Goal: Transaction & Acquisition: Purchase product/service

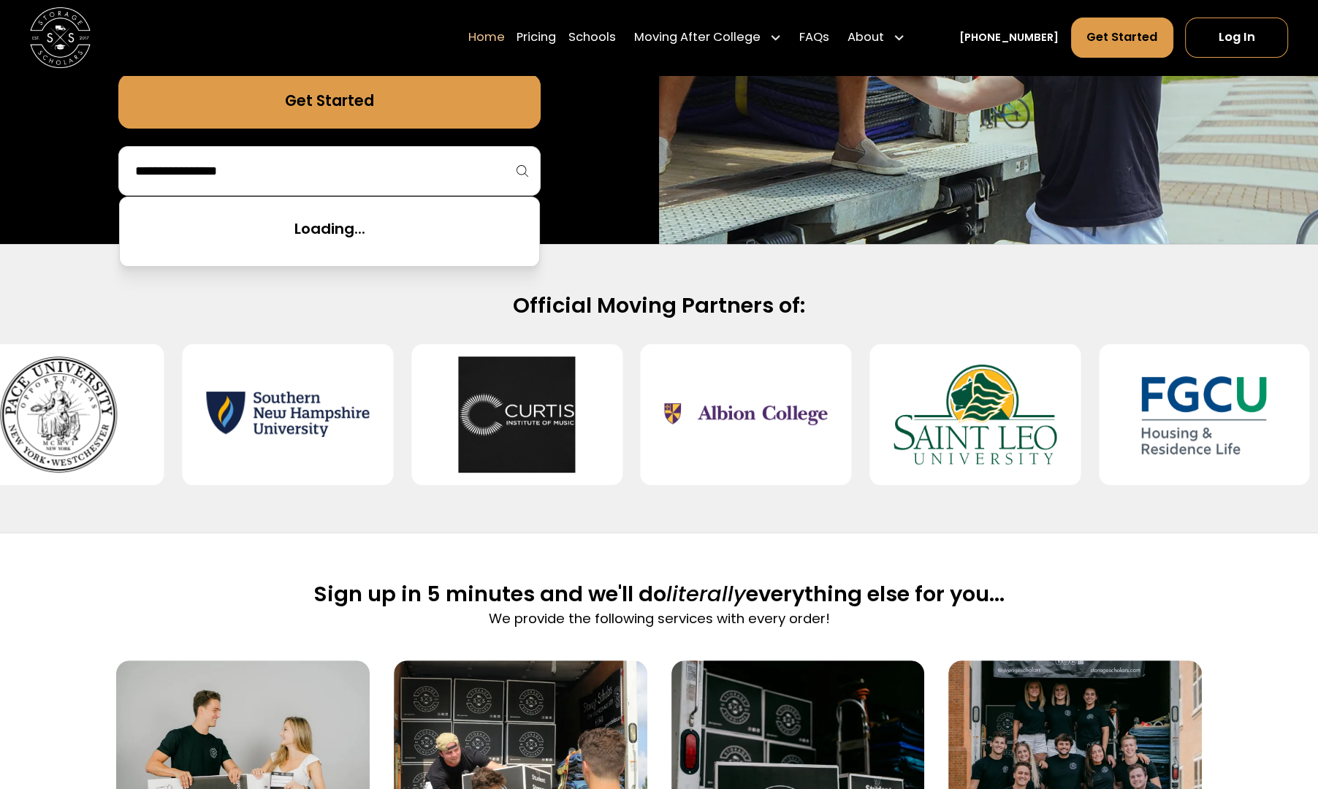
click at [486, 172] on input "search" at bounding box center [330, 171] width 392 height 25
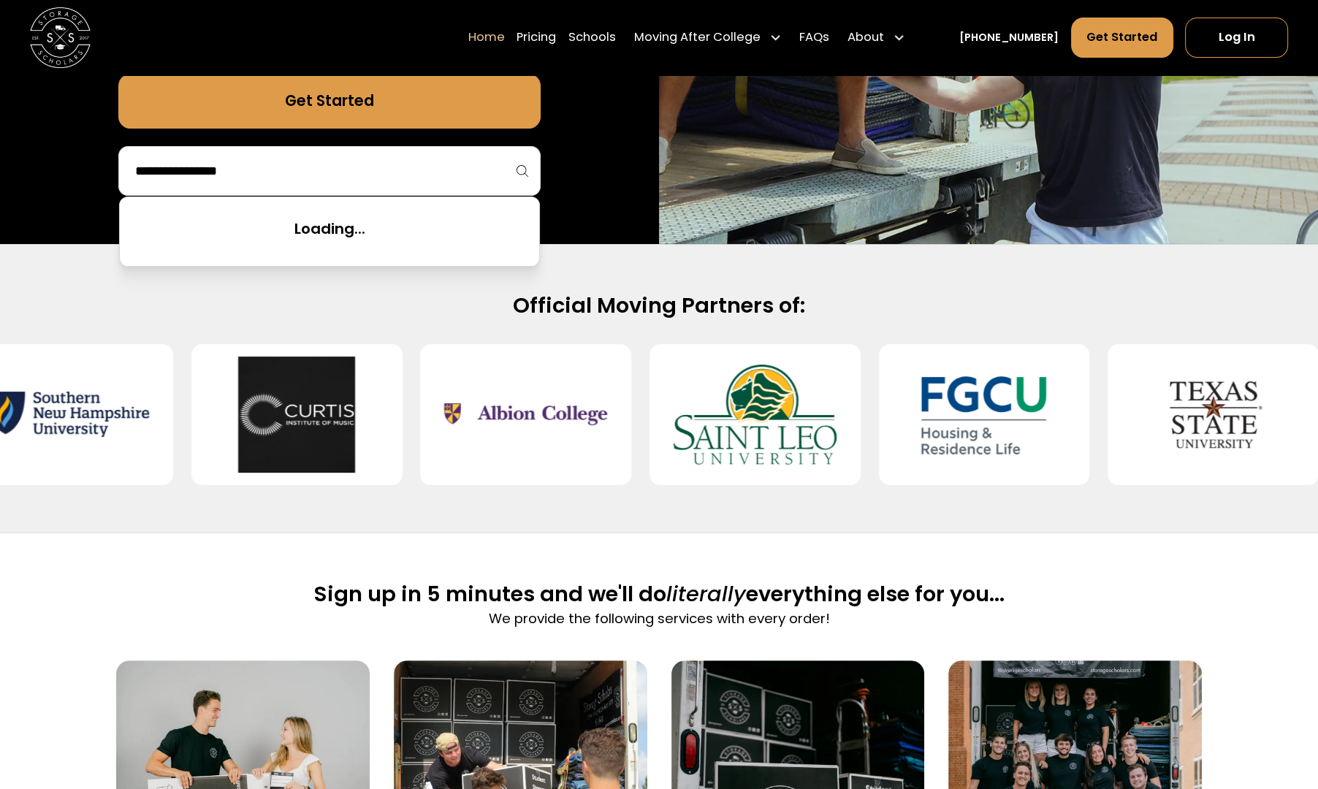
type input "*"
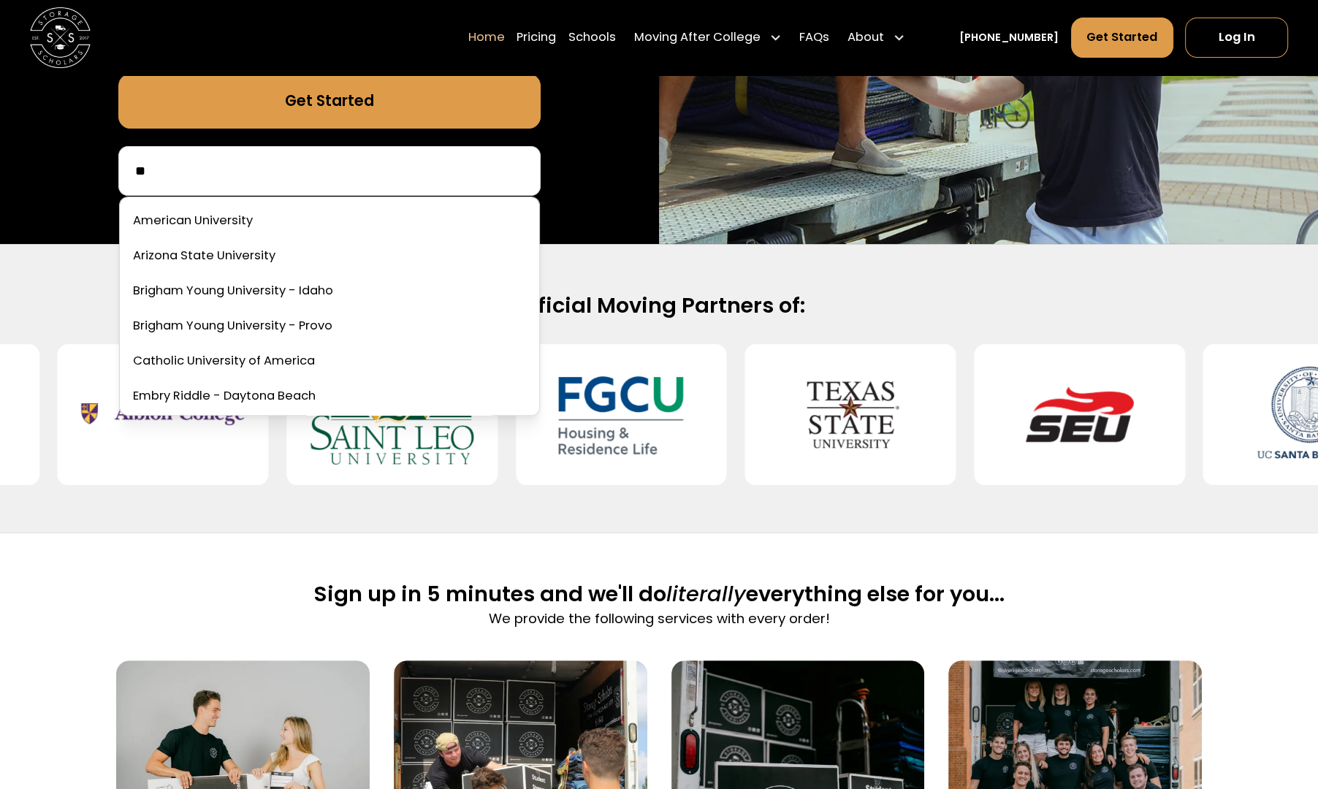
type input "*"
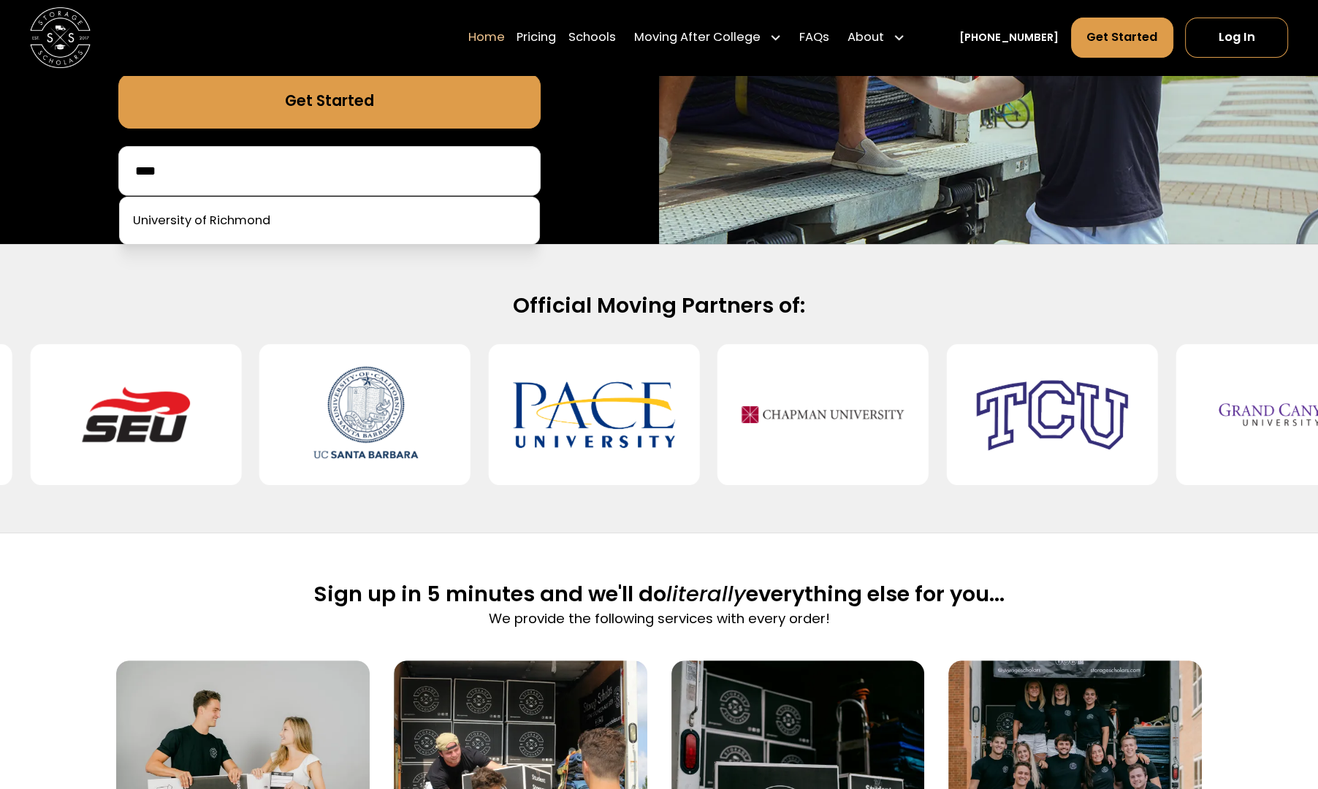
type input "****"
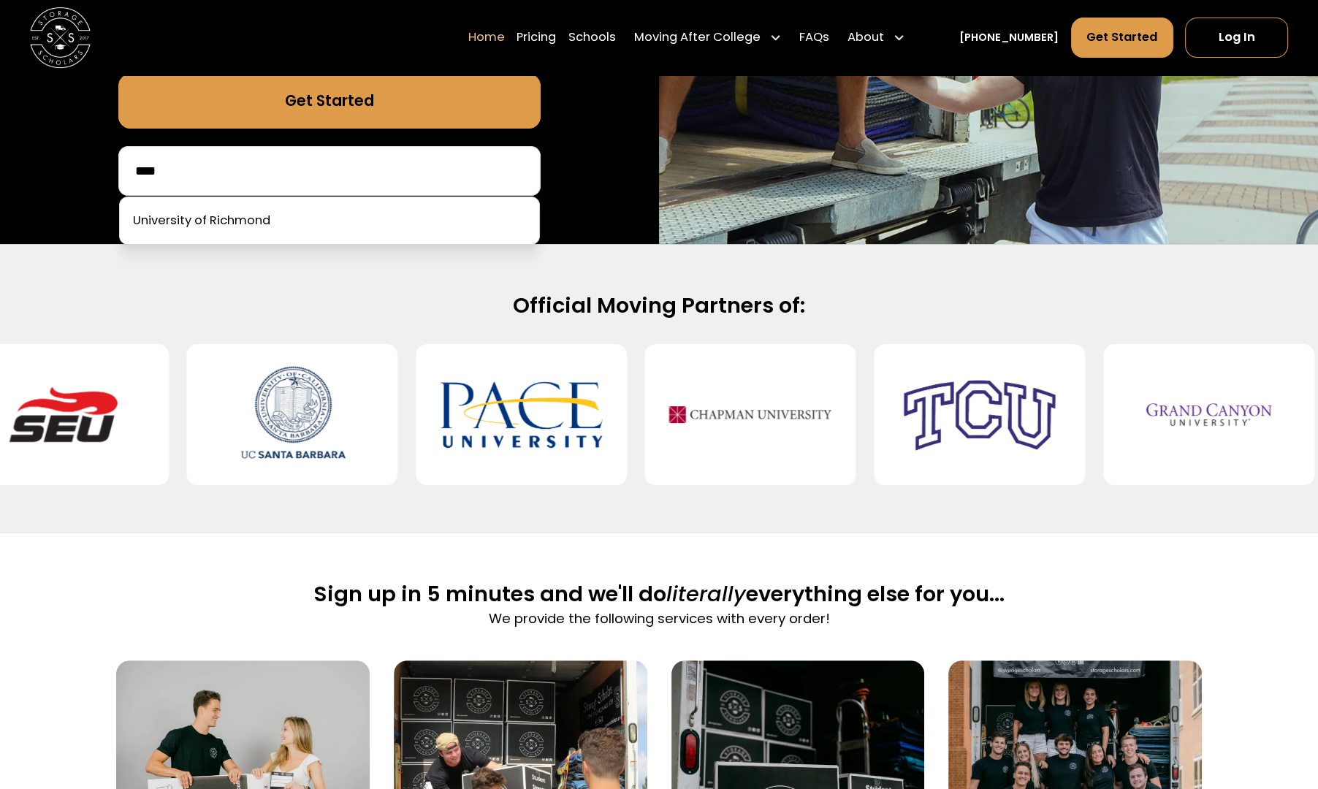
click at [427, 213] on link at bounding box center [330, 221] width 408 height 32
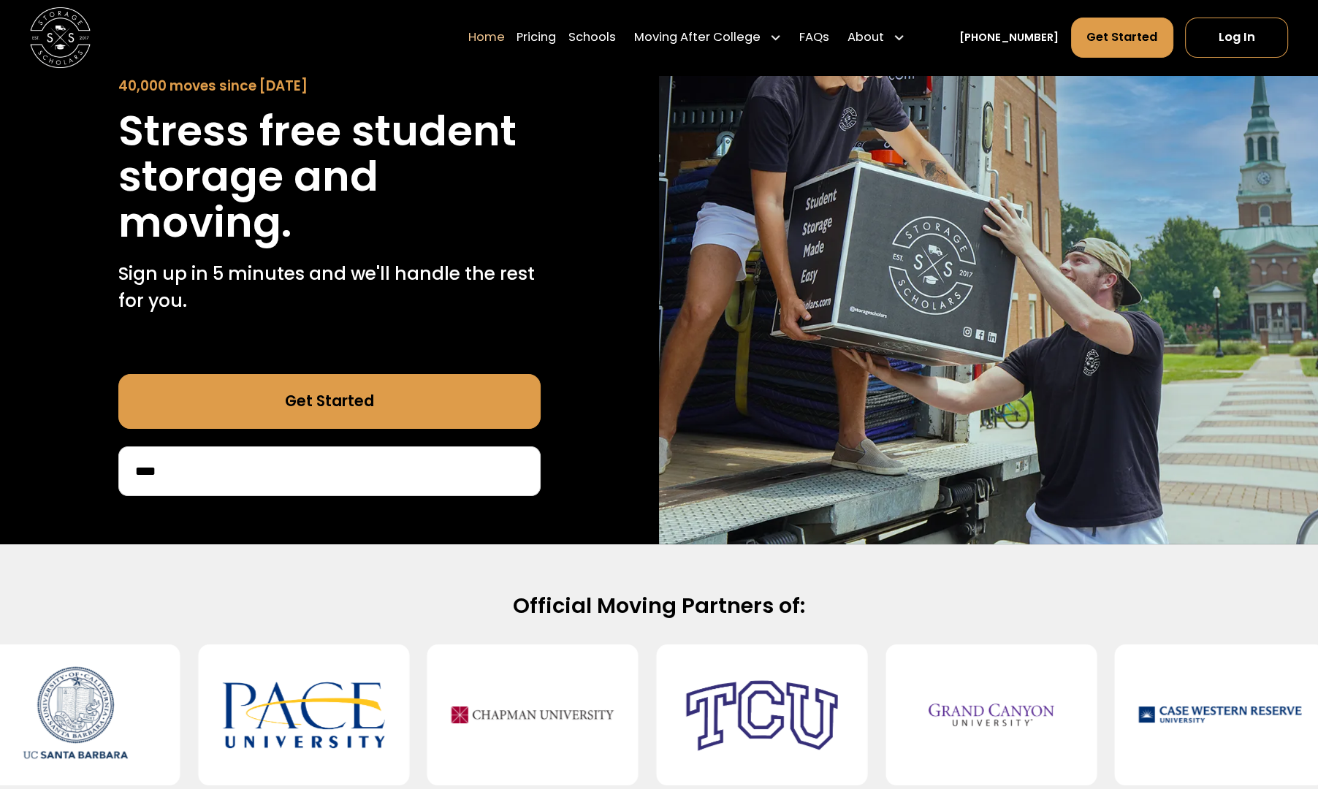
scroll to position [155, 0]
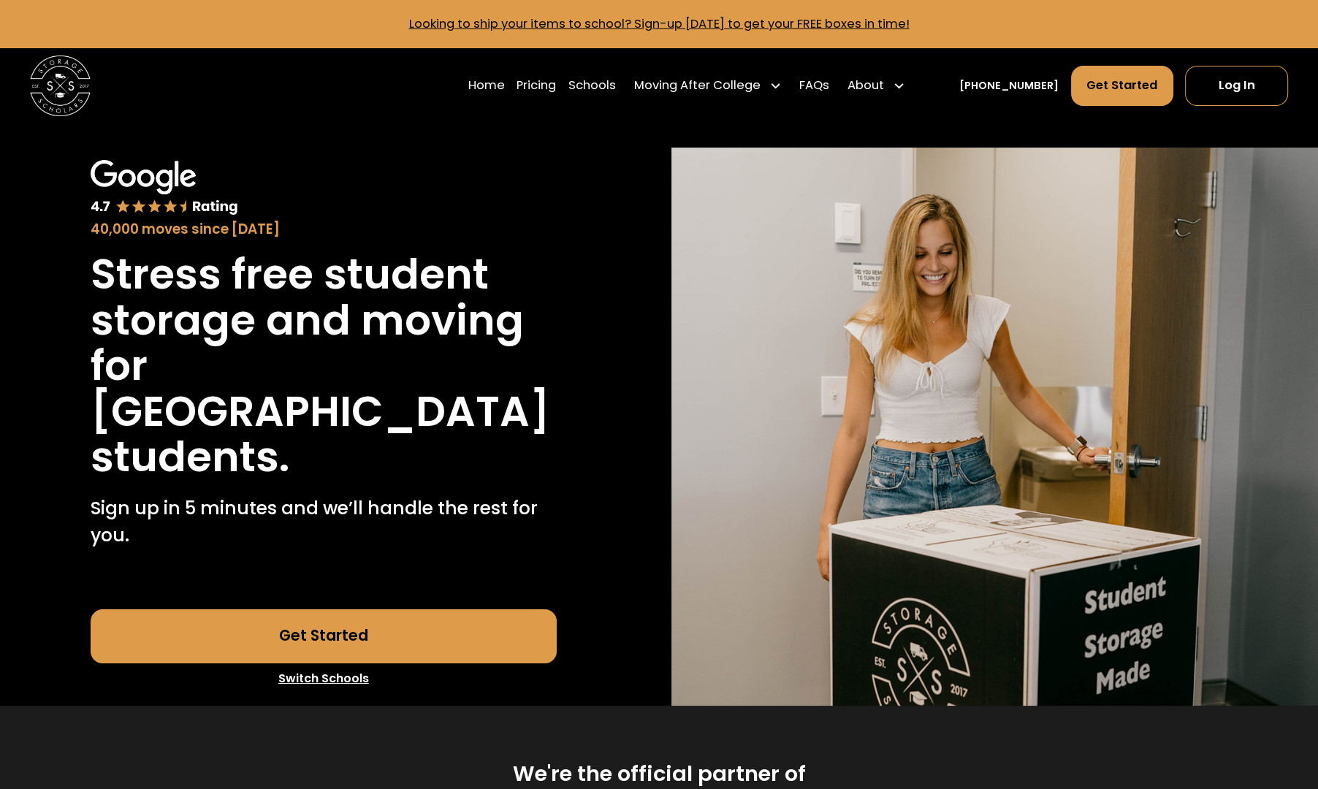
click at [639, 84] on div "Home Pricing Schools Moving After College Apartment Moving Local Moving Residen…" at bounding box center [689, 86] width 443 height 42
click at [616, 84] on link "Schools" at bounding box center [592, 86] width 47 height 42
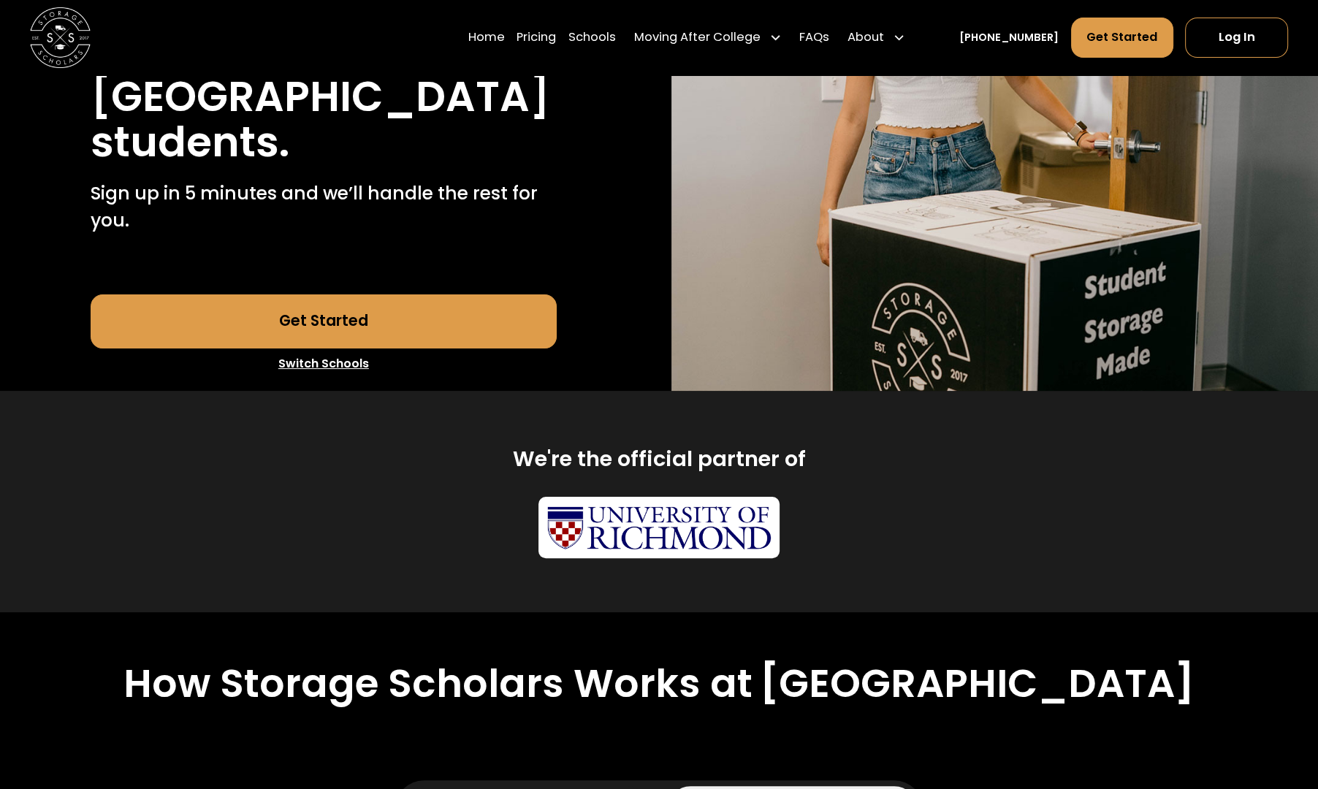
scroll to position [313, 0]
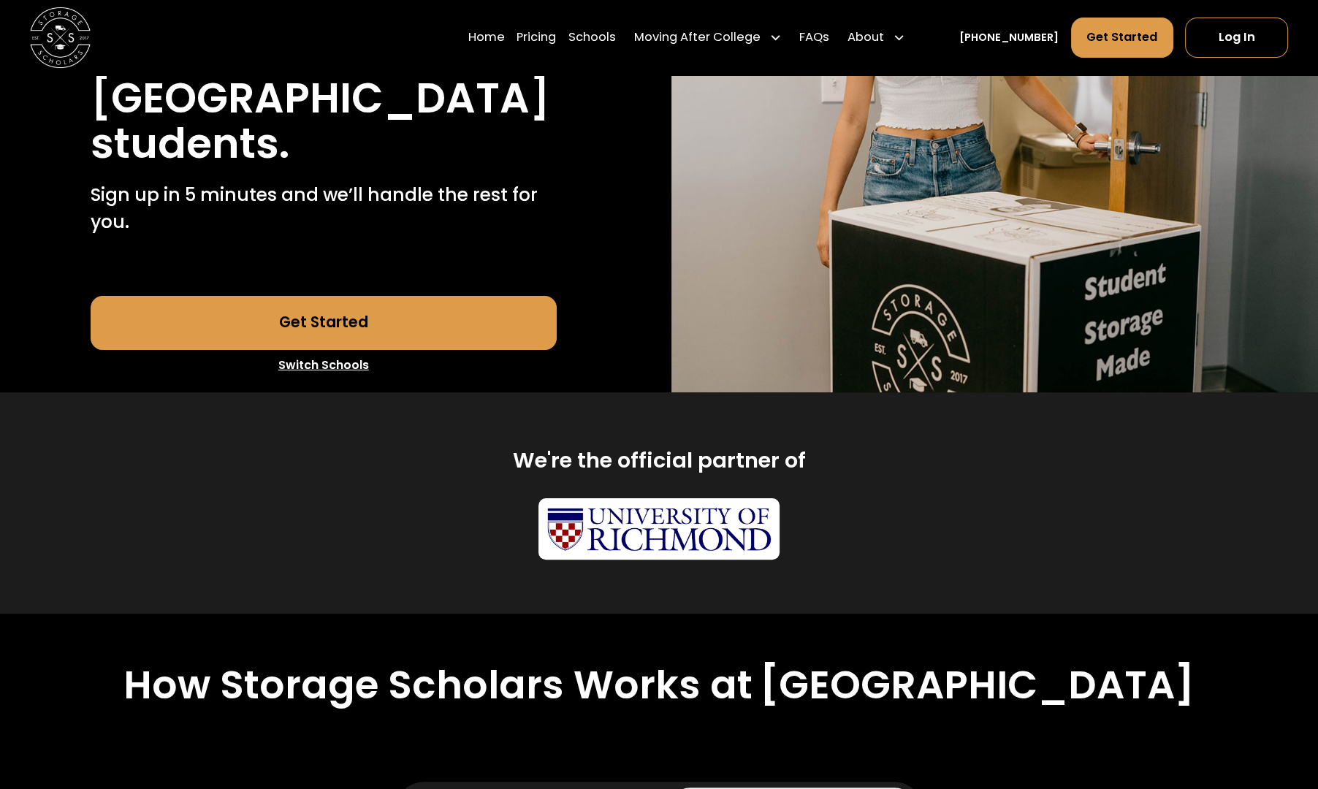
click at [414, 350] on link "Get Started" at bounding box center [324, 323] width 466 height 54
